Goal: Use online tool/utility: Utilize a website feature to perform a specific function

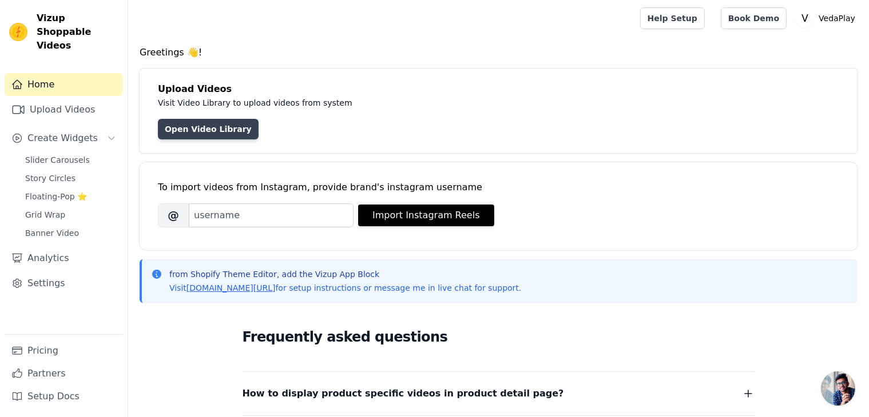
click at [184, 130] on link "Open Video Library" at bounding box center [208, 129] width 101 height 21
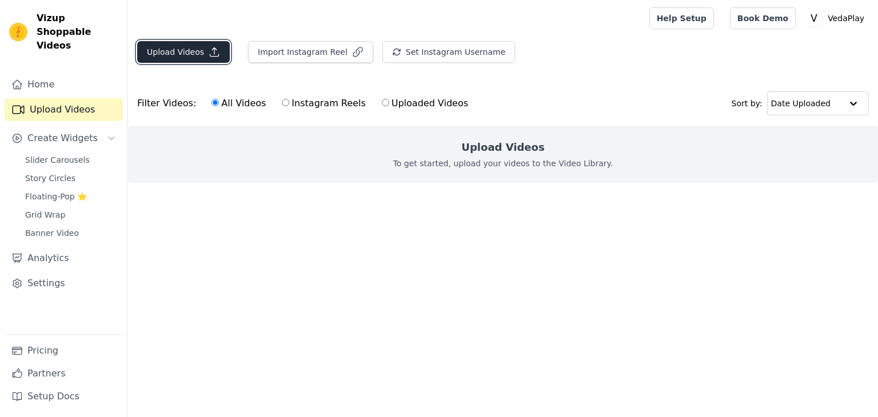
click at [173, 49] on button "Upload Videos" at bounding box center [183, 52] width 93 height 22
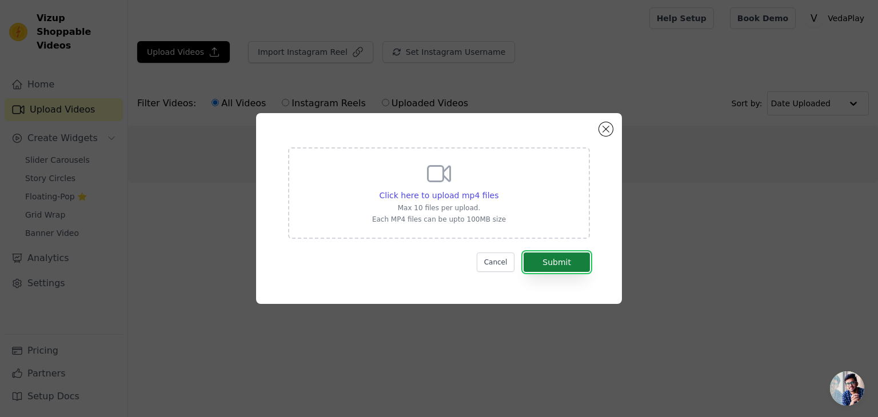
click at [563, 262] on button "Submit" at bounding box center [557, 262] width 66 height 19
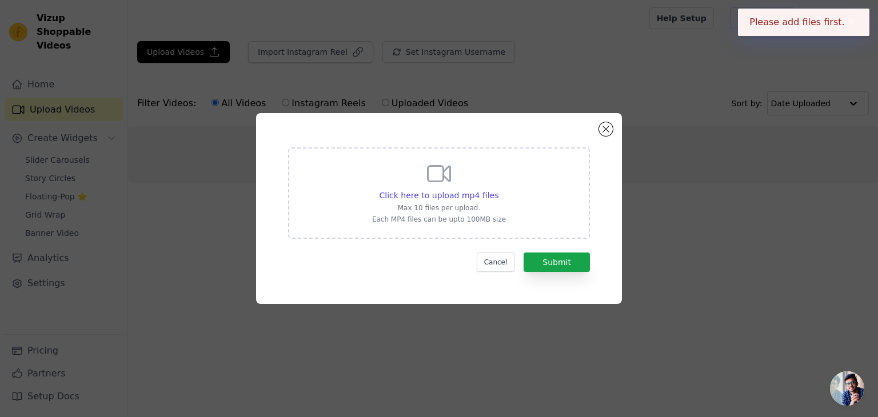
click at [431, 180] on icon at bounding box center [438, 173] width 27 height 27
click at [498, 189] on input "Click here to upload mp4 files Max 10 files per upload. Each MP4 files can be u…" at bounding box center [498, 189] width 1 height 1
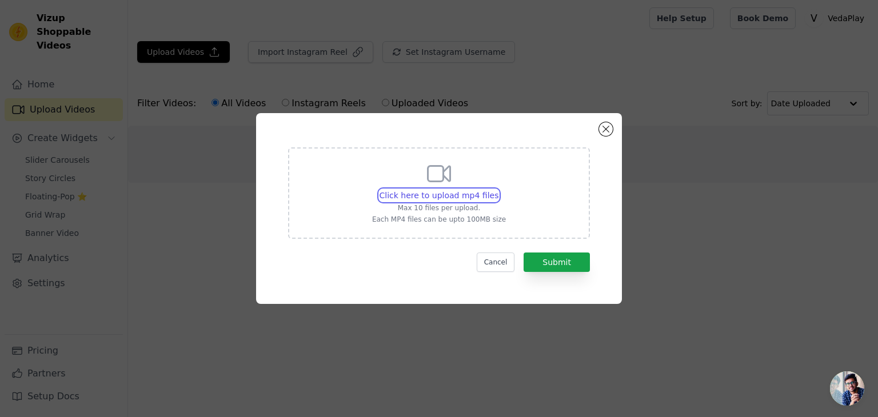
type input "C:\fakepath\sample.mp4"
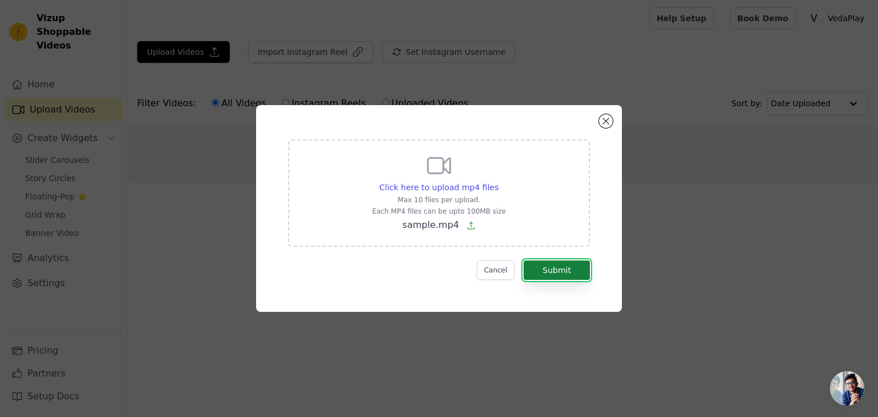
click at [580, 265] on button "Submit" at bounding box center [557, 270] width 66 height 19
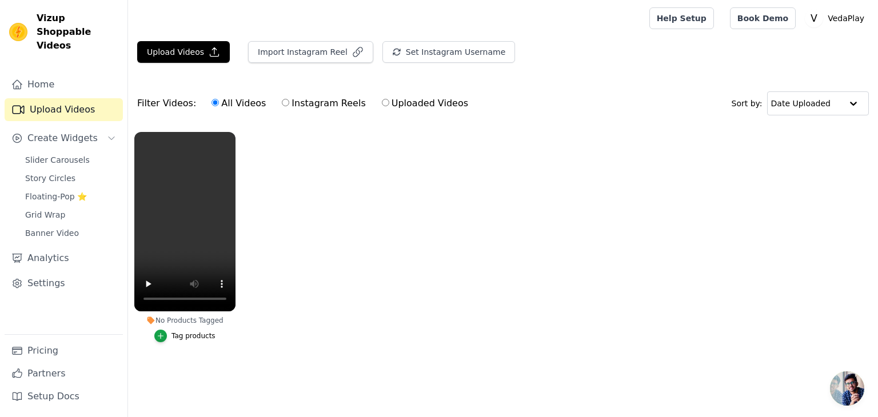
click at [177, 336] on div "Tag products" at bounding box center [194, 336] width 44 height 9
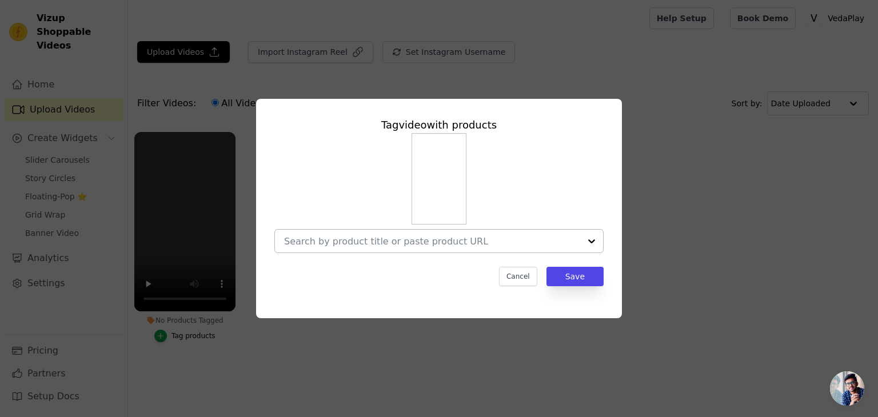
click at [445, 252] on div at bounding box center [432, 241] width 296 height 23
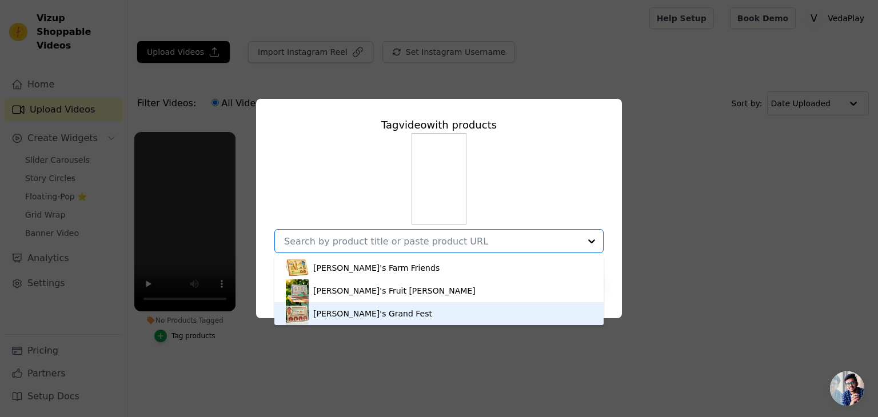
click at [392, 307] on div "Ganesha's Grand Fest" at bounding box center [439, 313] width 306 height 23
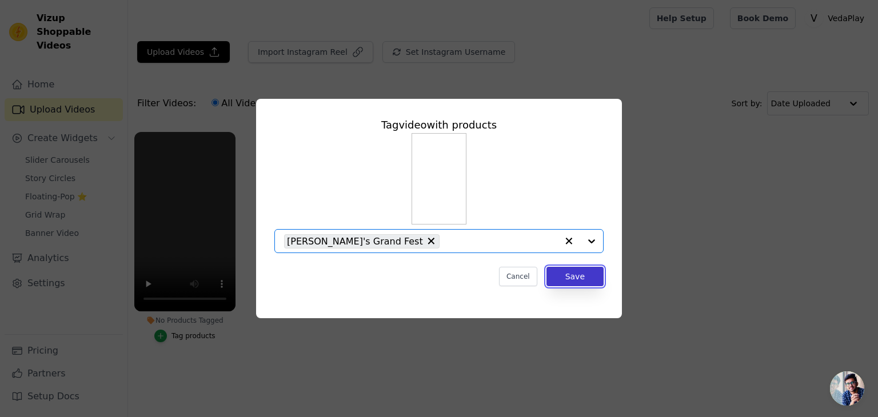
click at [562, 282] on button "Save" at bounding box center [575, 276] width 57 height 19
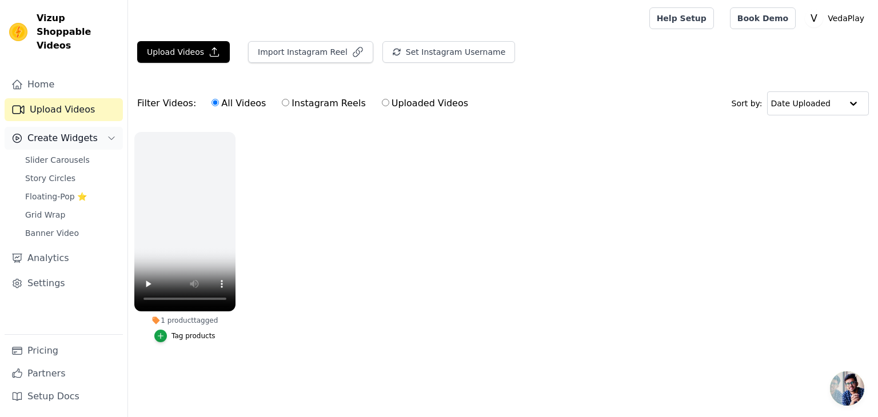
click at [71, 132] on span "Create Widgets" at bounding box center [62, 139] width 70 height 14
click at [81, 133] on button "Create Widgets" at bounding box center [64, 138] width 118 height 23
click at [73, 154] on span "Slider Carousels" at bounding box center [57, 159] width 65 height 11
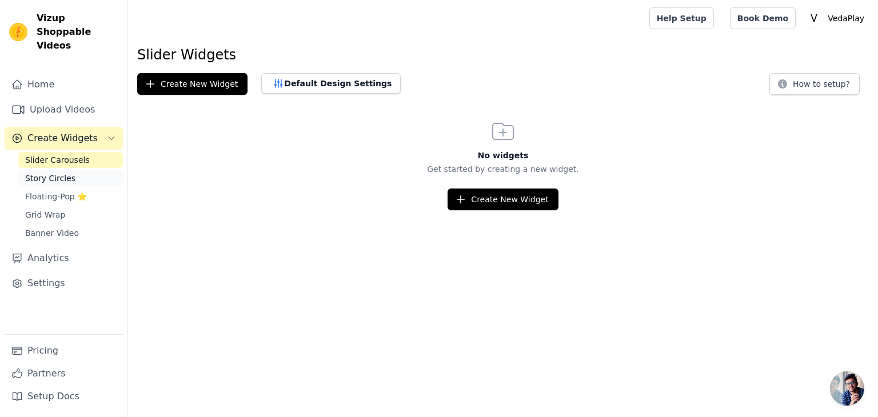
click at [60, 173] on span "Story Circles" at bounding box center [50, 178] width 50 height 11
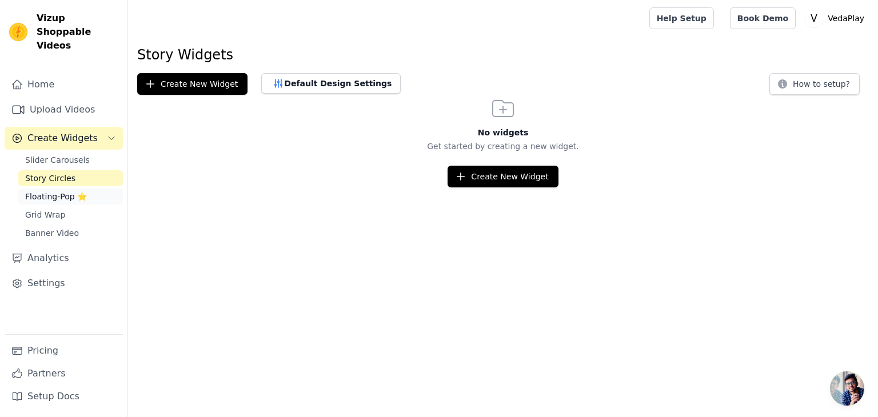
click at [59, 191] on span "Floating-Pop ⭐" at bounding box center [56, 196] width 62 height 11
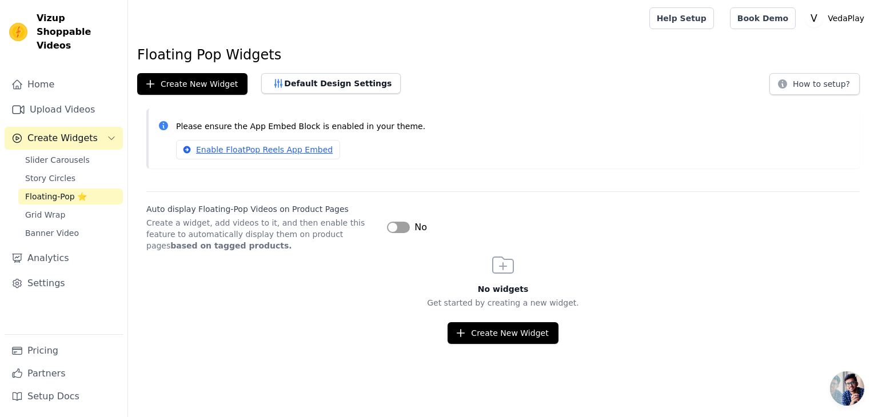
click at [398, 225] on button "Label" at bounding box center [398, 227] width 23 height 11
click at [305, 156] on link "Enable FloatPop Reels App Embed" at bounding box center [258, 149] width 164 height 19
drag, startPoint x: 654, startPoint y: 78, endPoint x: 486, endPoint y: 293, distance: 272.9
click at [641, 95] on div "Floating Pop Widgets Create New Widget Default Design Settings How to setup? Pl…" at bounding box center [503, 195] width 750 height 298
click at [208, 302] on p "Get started by creating a new widget." at bounding box center [503, 302] width 750 height 11
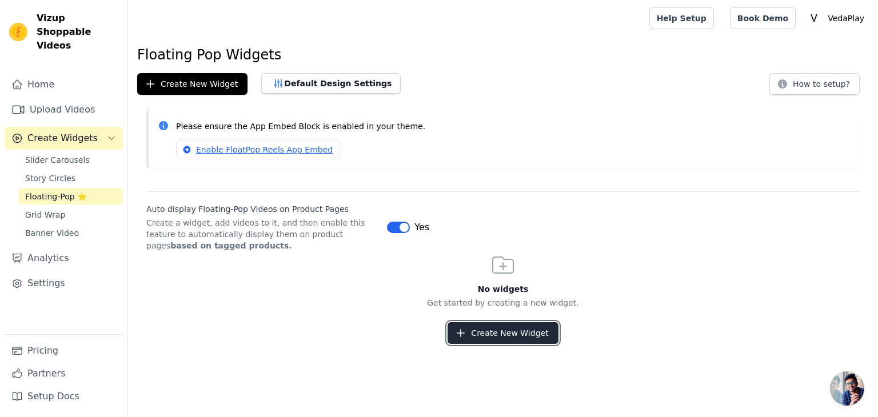
click at [501, 328] on button "Create New Widget" at bounding box center [503, 333] width 110 height 22
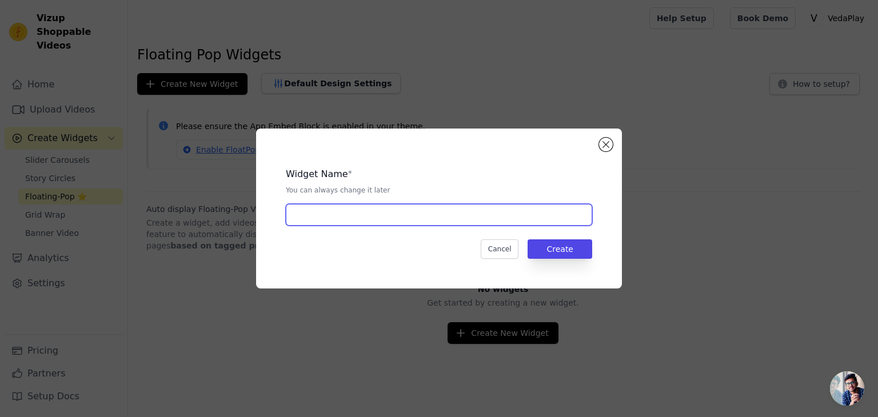
click at [408, 210] on input "text" at bounding box center [439, 215] width 306 height 22
type input "pop"
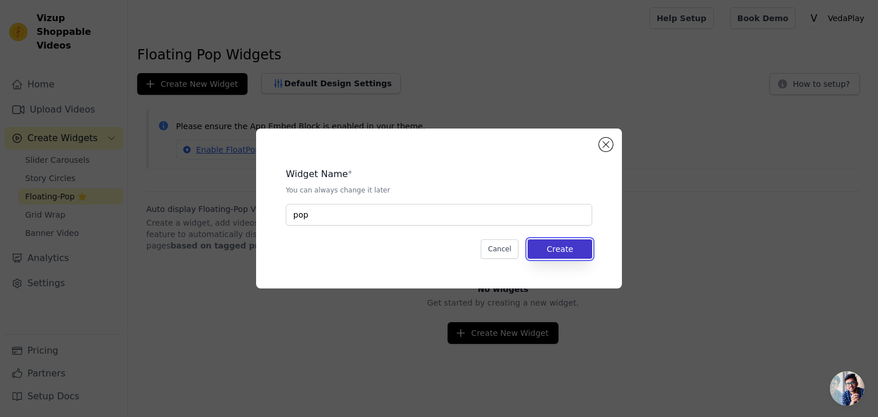
click at [556, 244] on button "Create" at bounding box center [560, 249] width 65 height 19
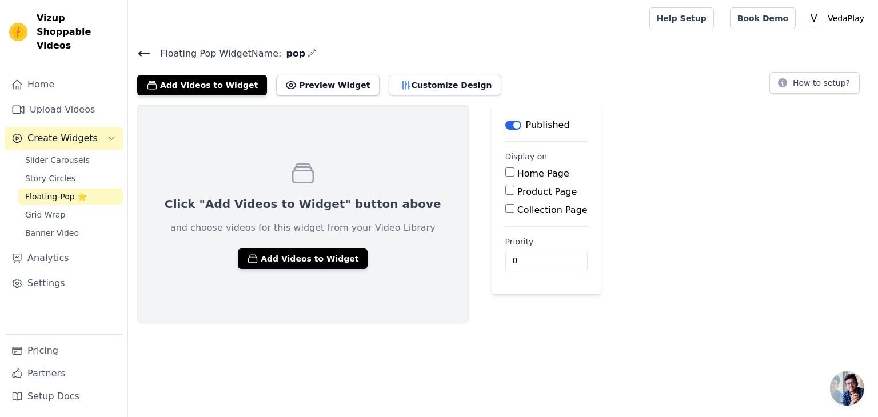
click at [517, 173] on label "Home Page" at bounding box center [543, 173] width 52 height 11
click at [505, 173] on input "Home Page" at bounding box center [509, 172] width 9 height 9
checkbox input "true"
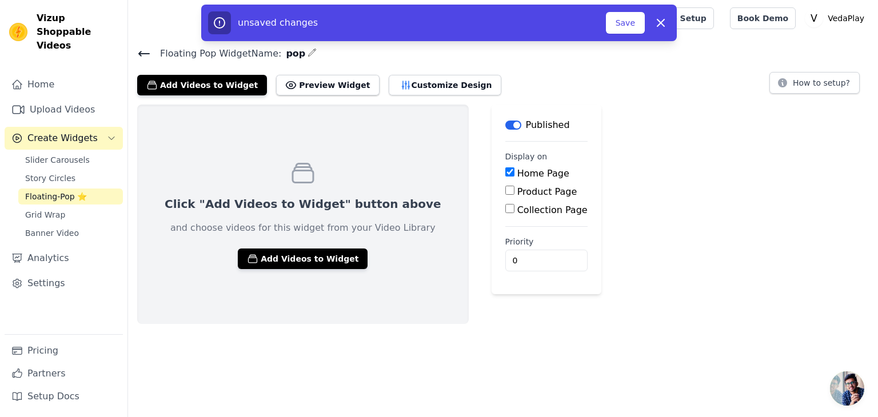
click at [517, 193] on label "Product Page" at bounding box center [547, 191] width 60 height 11
click at [505, 193] on input "Product Page" at bounding box center [509, 190] width 9 height 9
checkbox input "true"
click at [517, 244] on label "Collection Page" at bounding box center [552, 242] width 70 height 11
click at [505, 244] on input "Collection Page" at bounding box center [509, 240] width 9 height 9
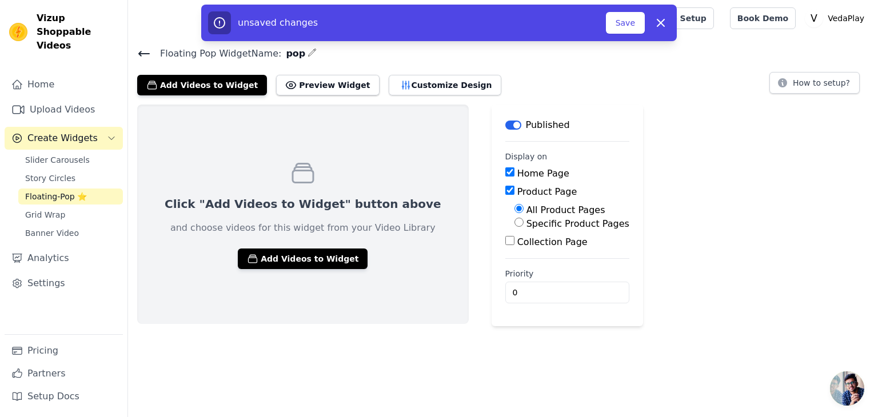
checkbox input "true"
click at [620, 21] on button "Save" at bounding box center [625, 23] width 39 height 22
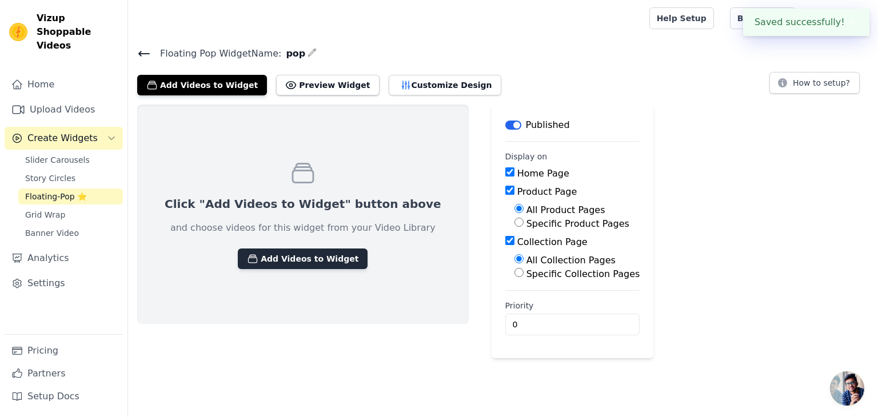
click at [276, 252] on button "Add Videos to Widget" at bounding box center [303, 259] width 130 height 21
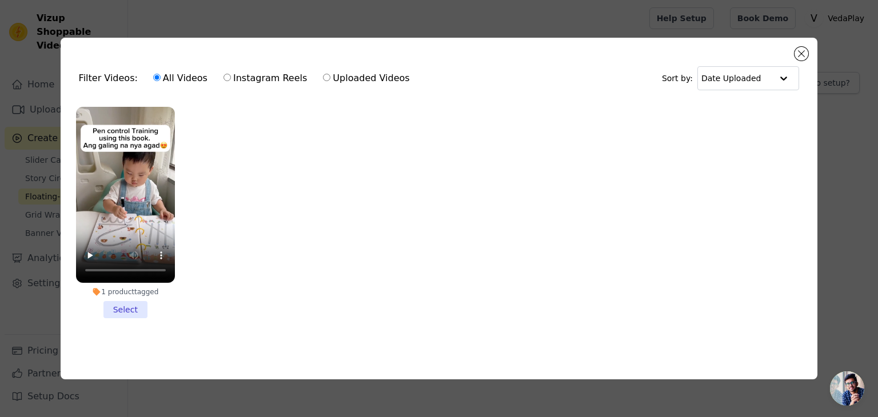
click at [116, 315] on label "1 product tagged Select" at bounding box center [125, 212] width 100 height 213
click at [0, 0] on input "1 product tagged Select" at bounding box center [0, 0] width 0 height 0
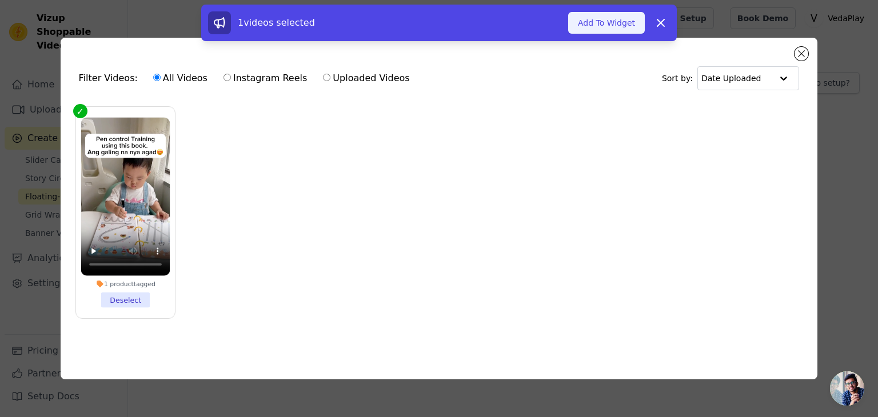
click at [613, 25] on button "Add To Widget" at bounding box center [606, 23] width 77 height 22
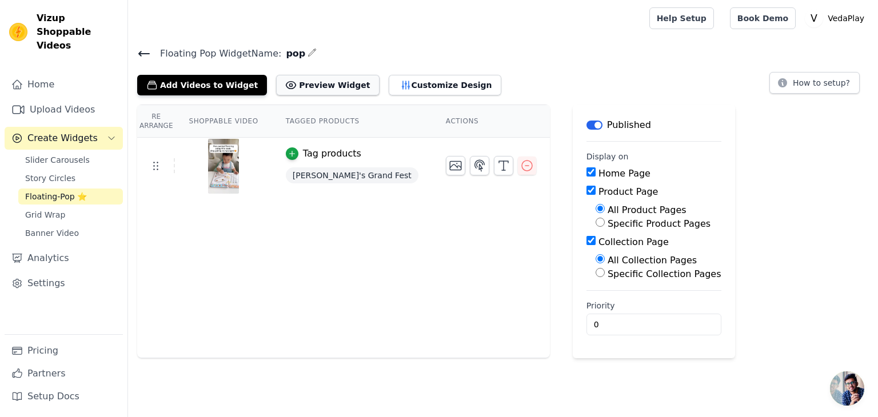
click at [320, 85] on button "Preview Widget" at bounding box center [327, 85] width 103 height 21
